Goal: Navigation & Orientation: Understand site structure

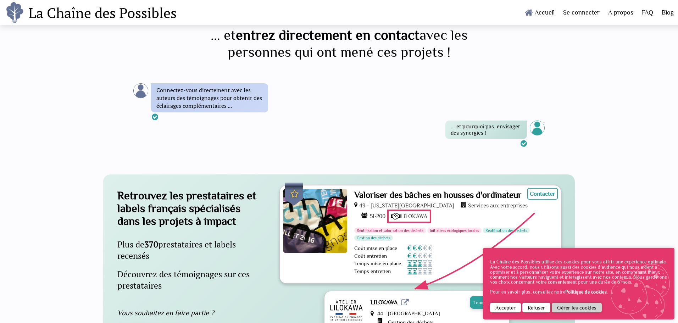
scroll to position [887, 0]
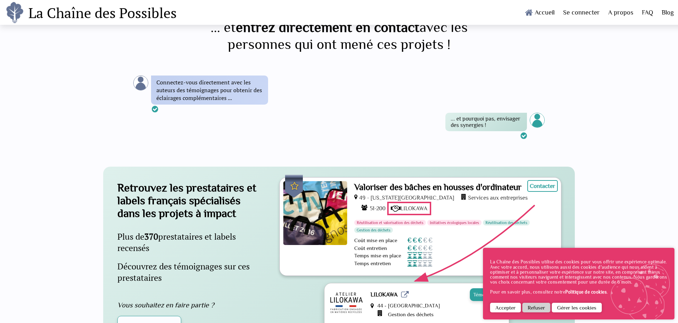
click at [532, 306] on button "Refuser" at bounding box center [537, 308] width 28 height 10
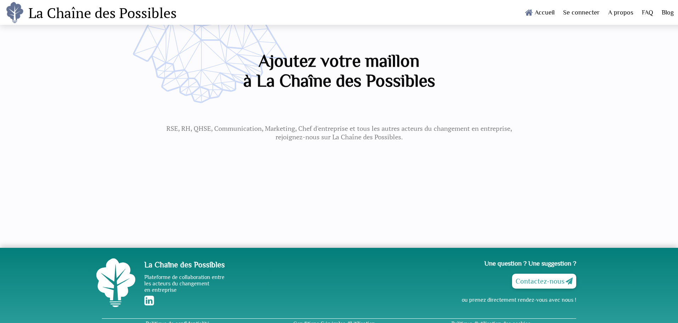
scroll to position [1615, 0]
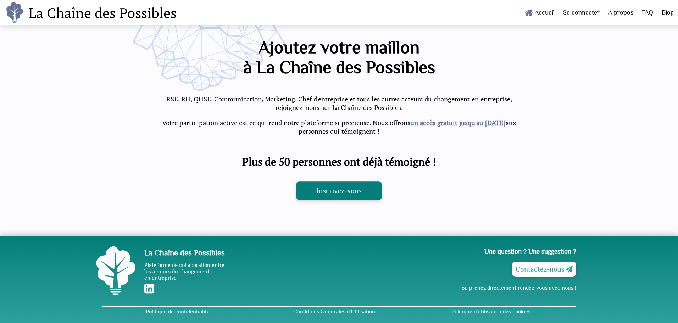
click at [349, 193] on link "Inscrivez-vous" at bounding box center [339, 190] width 86 height 19
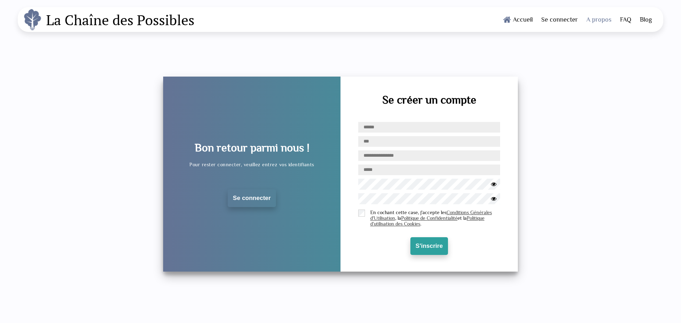
click at [605, 21] on link "A propos" at bounding box center [599, 19] width 34 height 25
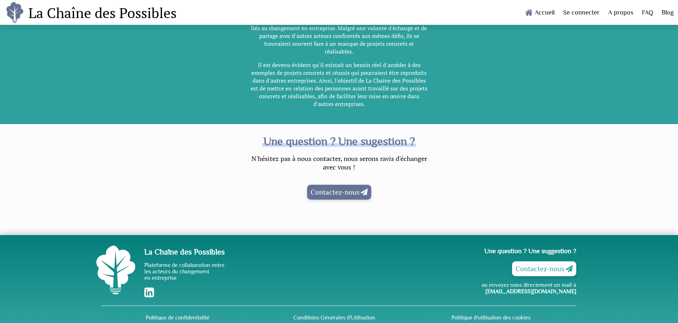
scroll to position [327, 0]
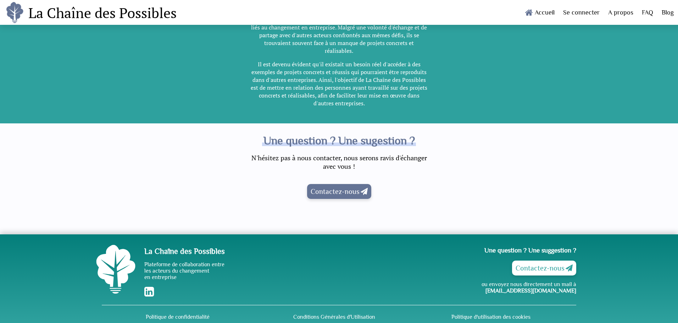
click at [328, 186] on link "Contactez-nous" at bounding box center [339, 191] width 64 height 15
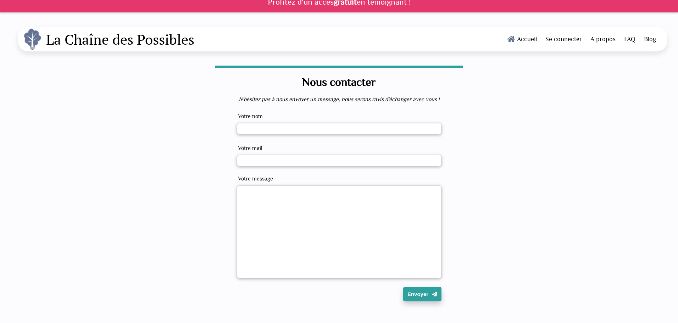
scroll to position [16, 0]
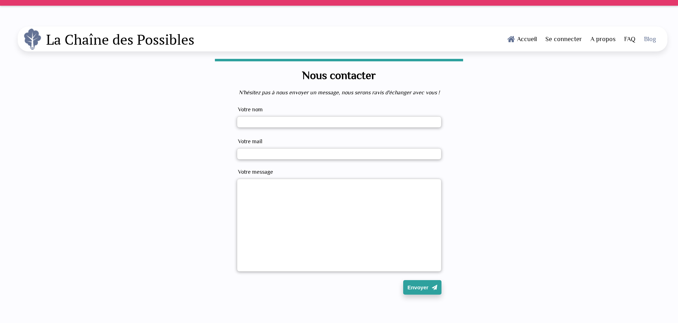
click at [651, 39] on link "Blog" at bounding box center [650, 39] width 21 height 25
